Goal: Communication & Community: Ask a question

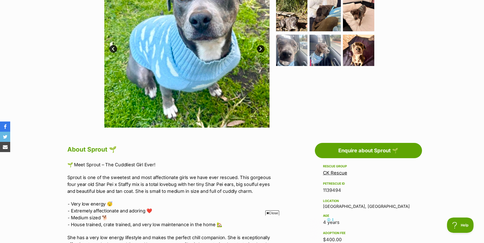
scroll to position [187, 0]
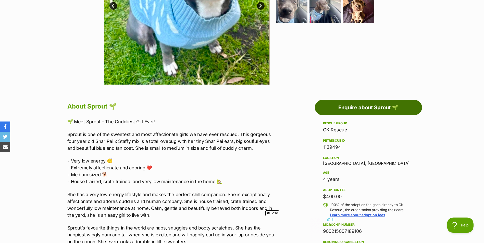
click at [375, 110] on link "Enquire about Sprout 🌱" at bounding box center [368, 107] width 107 height 15
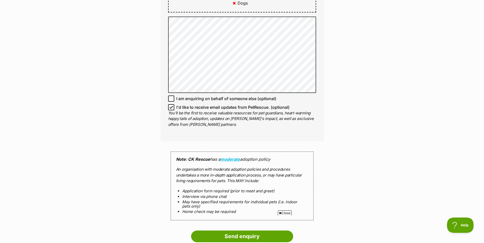
click at [172, 107] on icon at bounding box center [171, 107] width 3 height 2
click at [172, 107] on input "I'd like to receive email updates from PetRescue. (optional)" at bounding box center [171, 107] width 6 height 6
checkbox input "false"
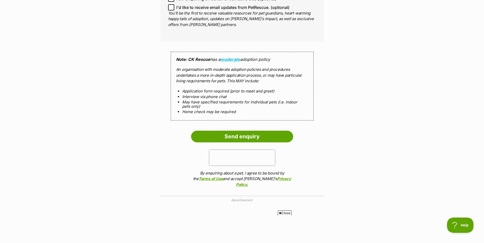
scroll to position [529, 0]
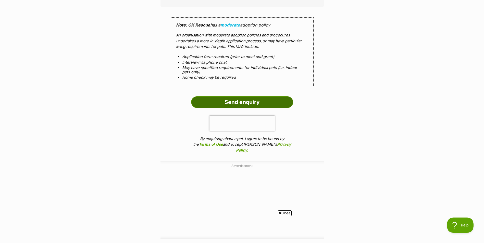
click at [245, 101] on input "Send enquiry" at bounding box center [242, 102] width 102 height 12
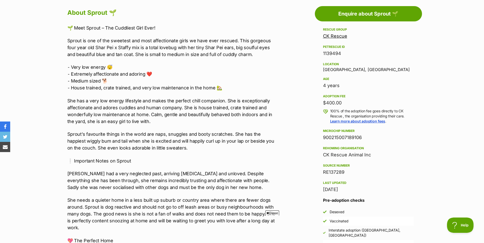
scroll to position [306, 0]
